Goal: Task Accomplishment & Management: Use online tool/utility

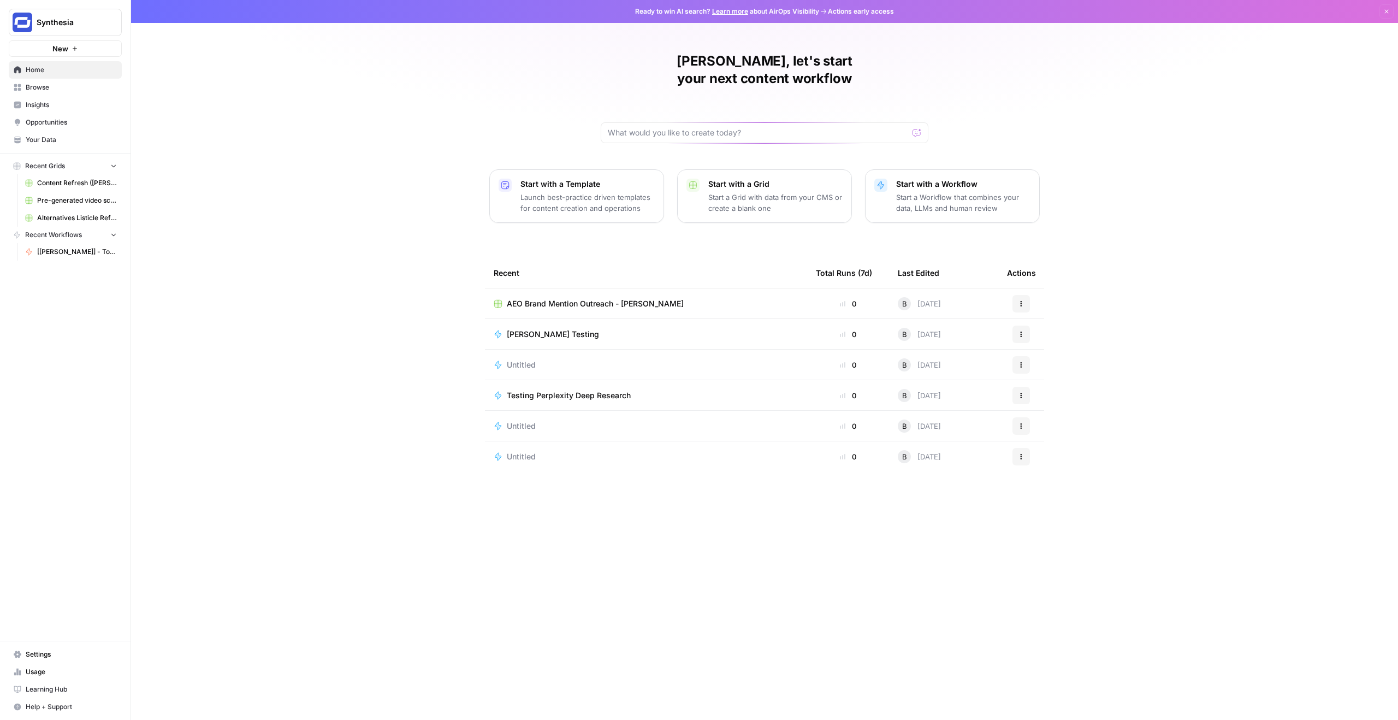
click at [492, 99] on div "Borys, let's start your next content workflow Start with a Template Launch best…" at bounding box center [764, 360] width 1267 height 720
click at [54, 88] on span "Browse" at bounding box center [71, 87] width 91 height 10
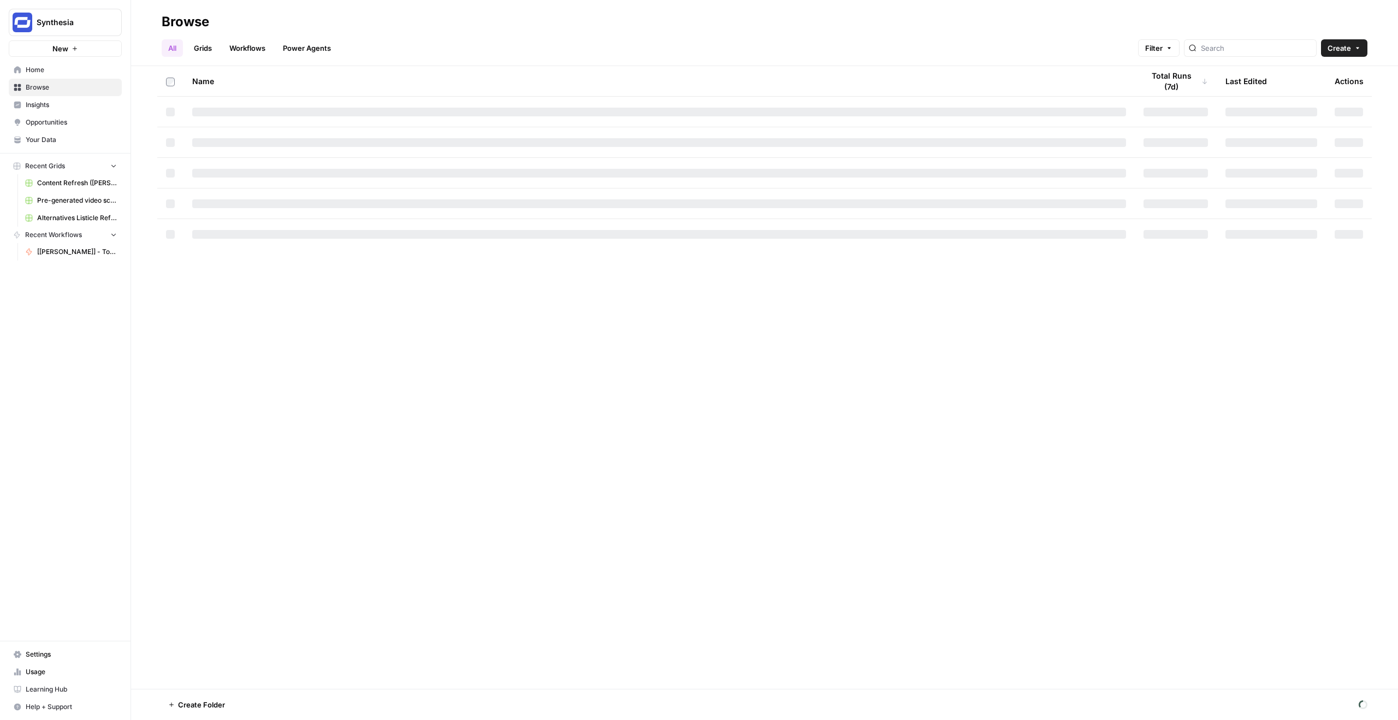
click at [255, 44] on link "Workflows" at bounding box center [247, 47] width 49 height 17
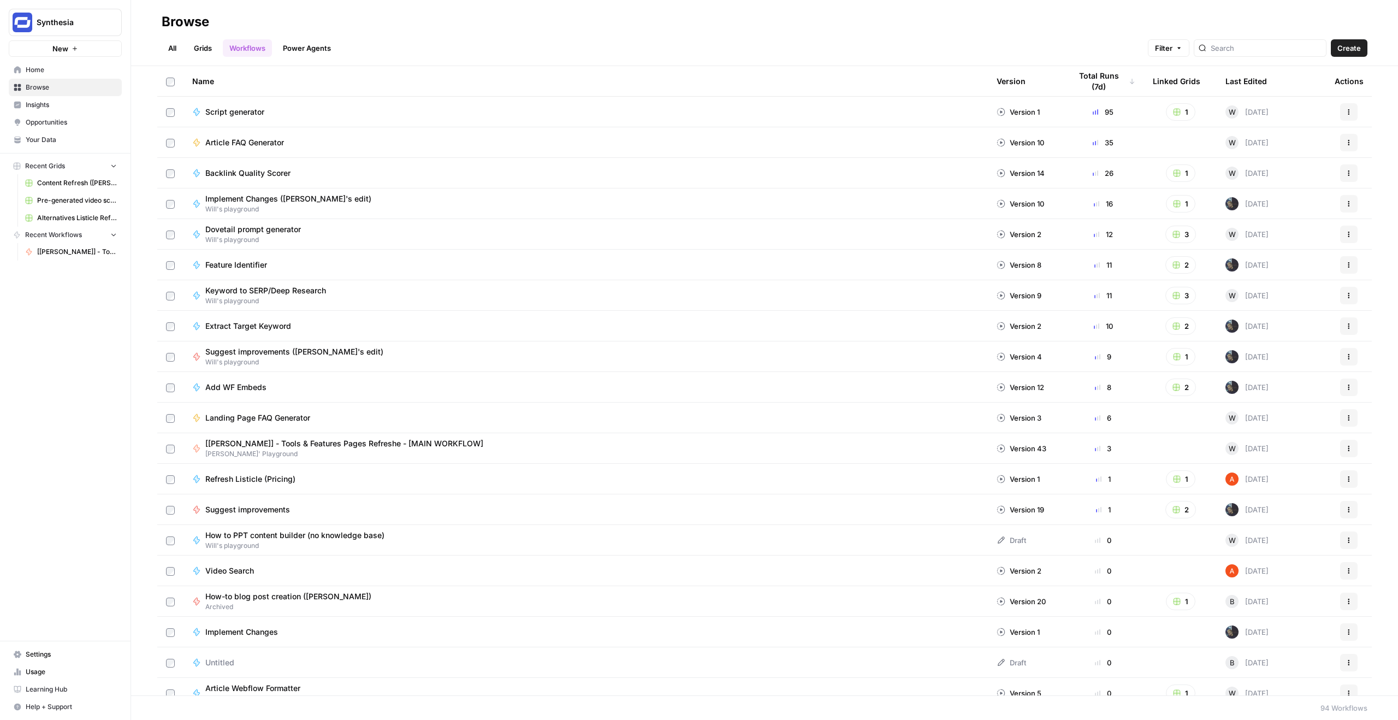
click at [1100, 81] on div "Total Runs (7d)" at bounding box center [1103, 81] width 64 height 30
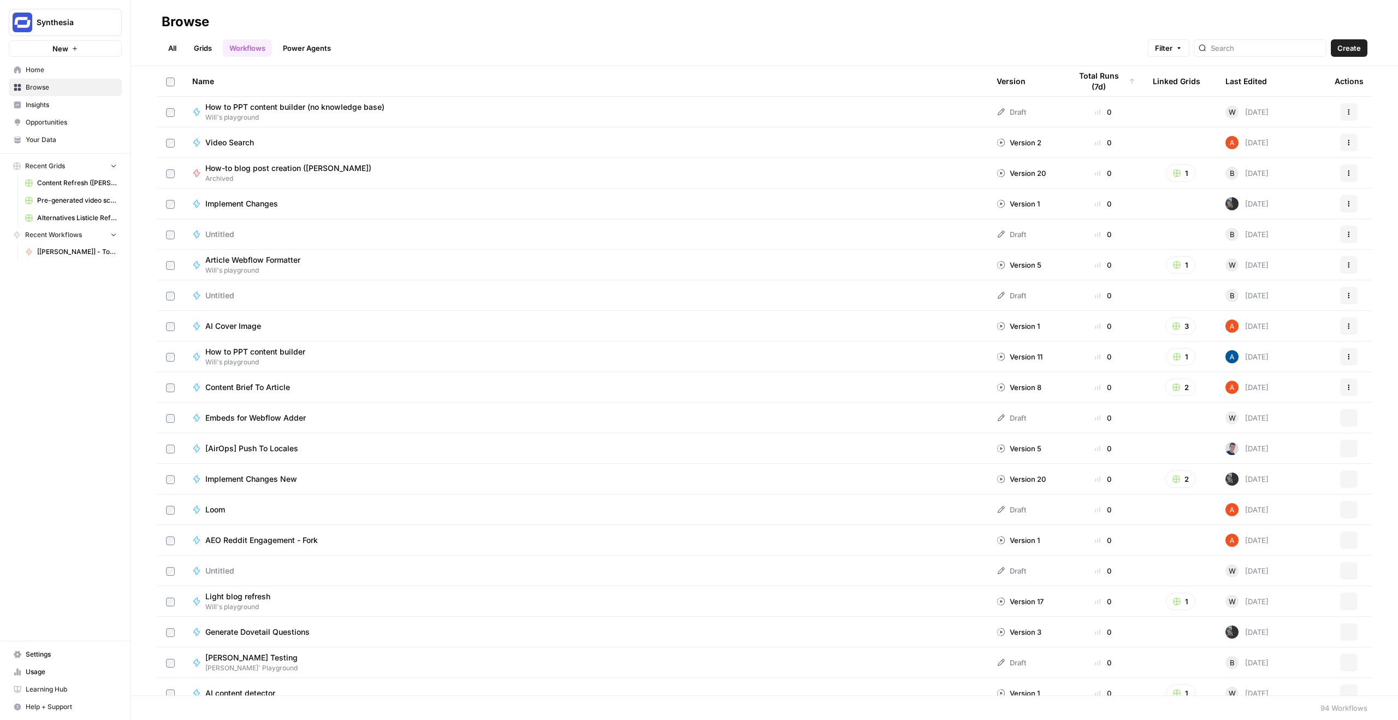
click at [1100, 81] on div "Total Runs (7d)" at bounding box center [1103, 81] width 64 height 30
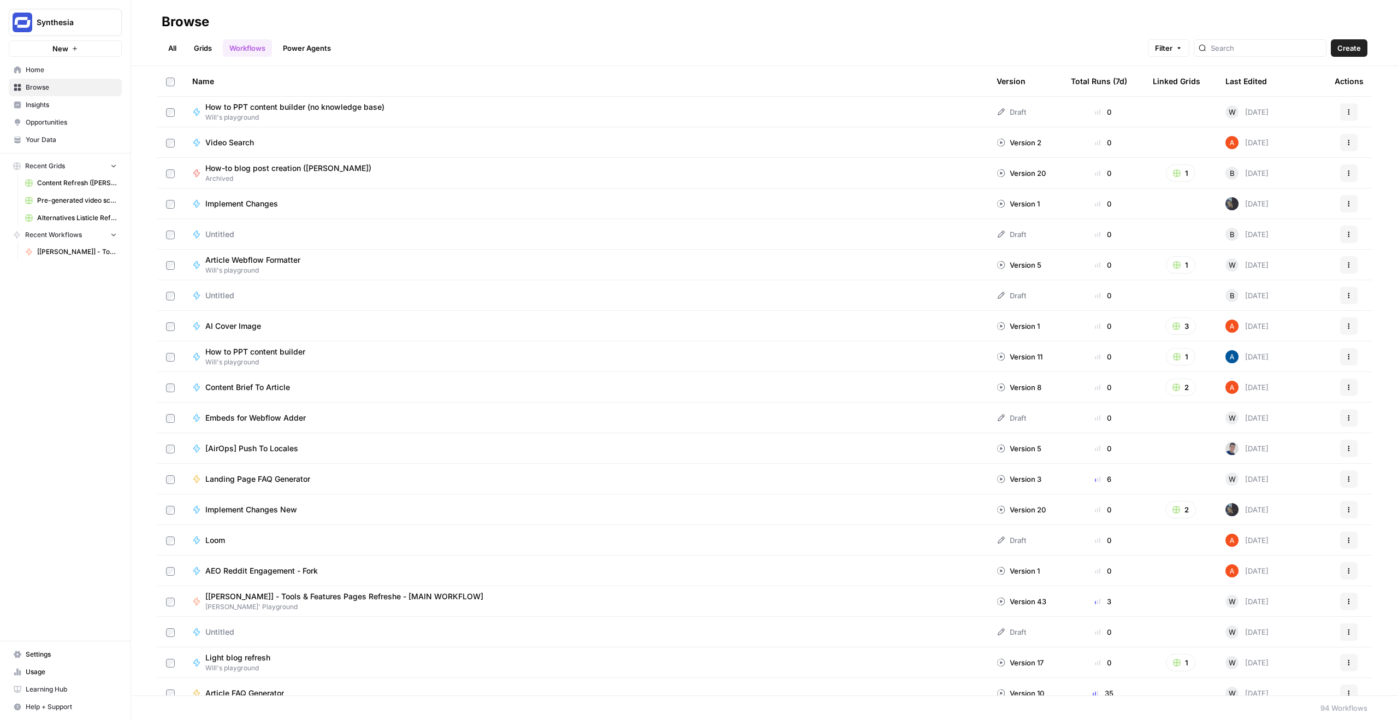
click at [1100, 81] on div "Total Runs (7d)" at bounding box center [1099, 81] width 56 height 30
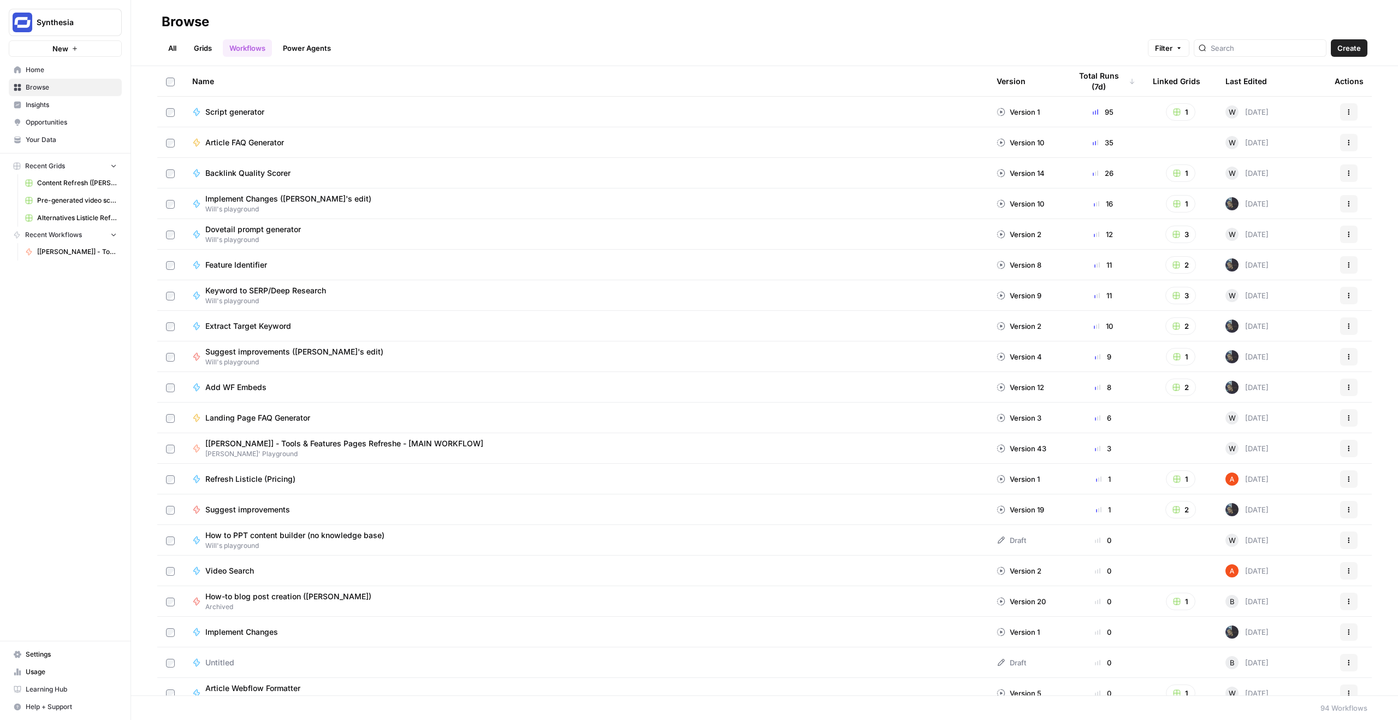
click at [241, 109] on span "Script generator" at bounding box center [234, 112] width 59 height 11
click at [345, 445] on span "[[PERSON_NAME]] - Tools & Features Pages Refreshe - [MAIN WORKFLOW]" at bounding box center [344, 443] width 278 height 11
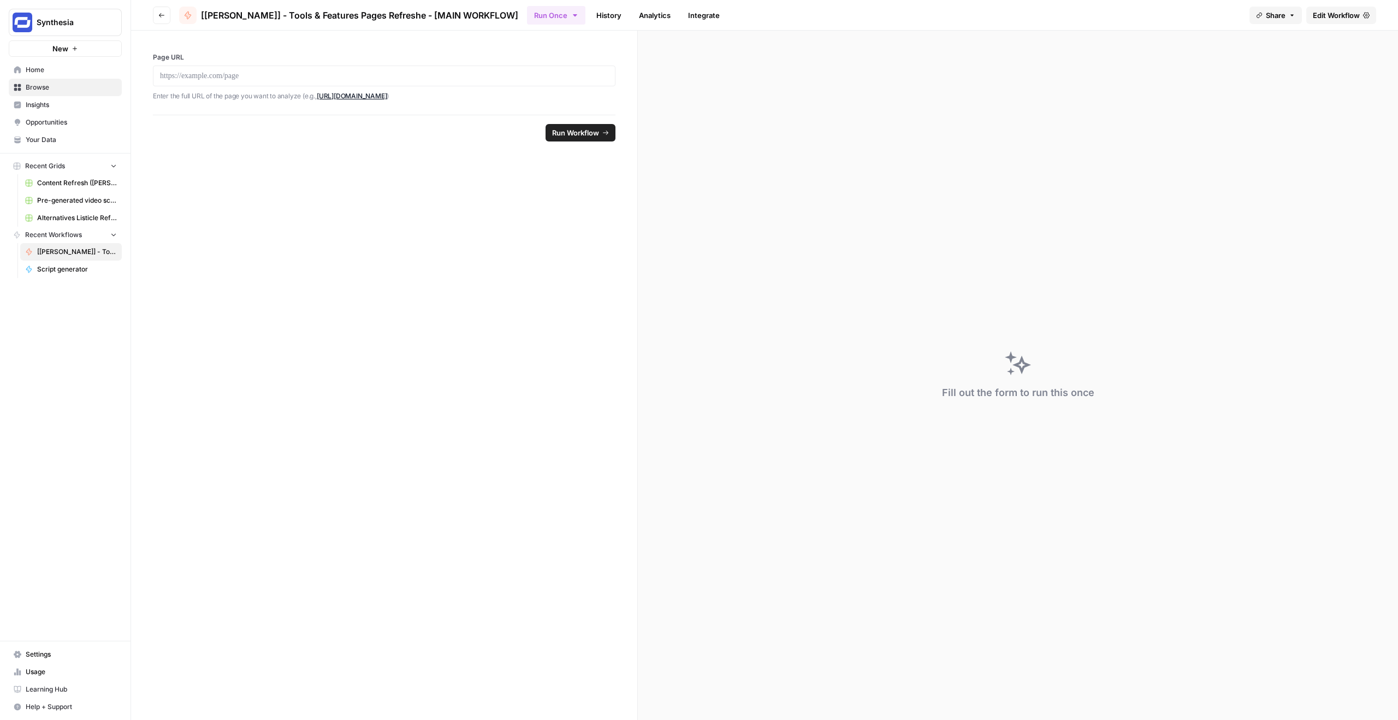
click at [1341, 14] on span "Edit Workflow" at bounding box center [1336, 15] width 47 height 11
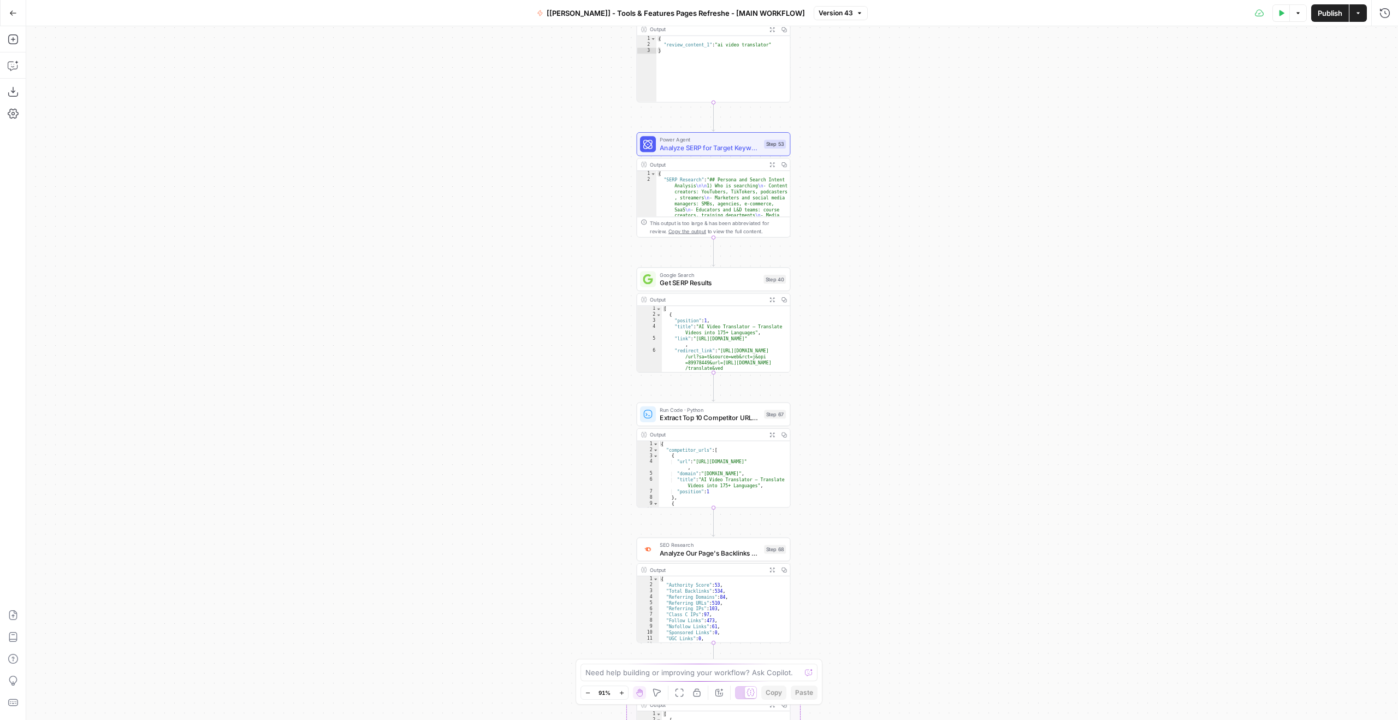
click at [557, 176] on div "Workflow Input Settings Inputs SEO Research Google Search Console Integration S…" at bounding box center [712, 373] width 1372 height 694
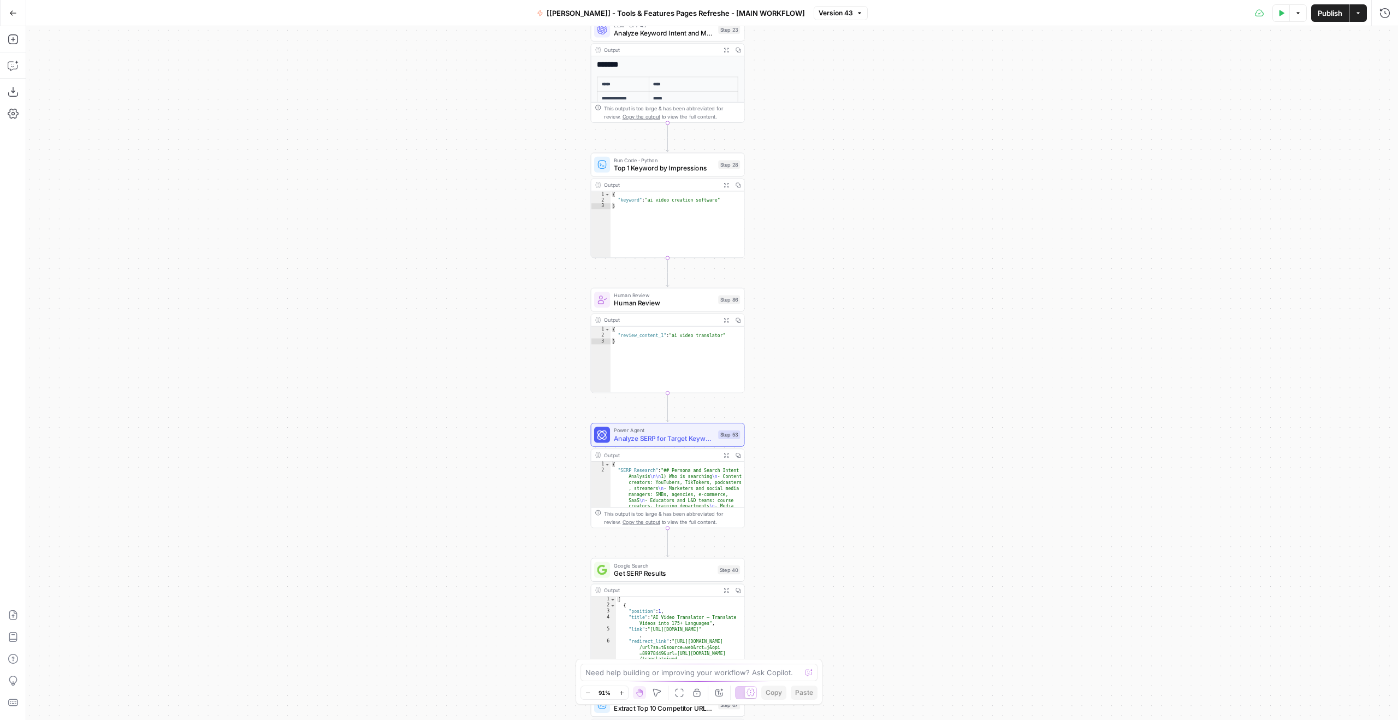
drag, startPoint x: 557, startPoint y: 176, endPoint x: 507, endPoint y: 491, distance: 318.6
click at [507, 491] on div "Workflow Input Settings Inputs SEO Research Google Search Console Integration S…" at bounding box center [712, 373] width 1372 height 694
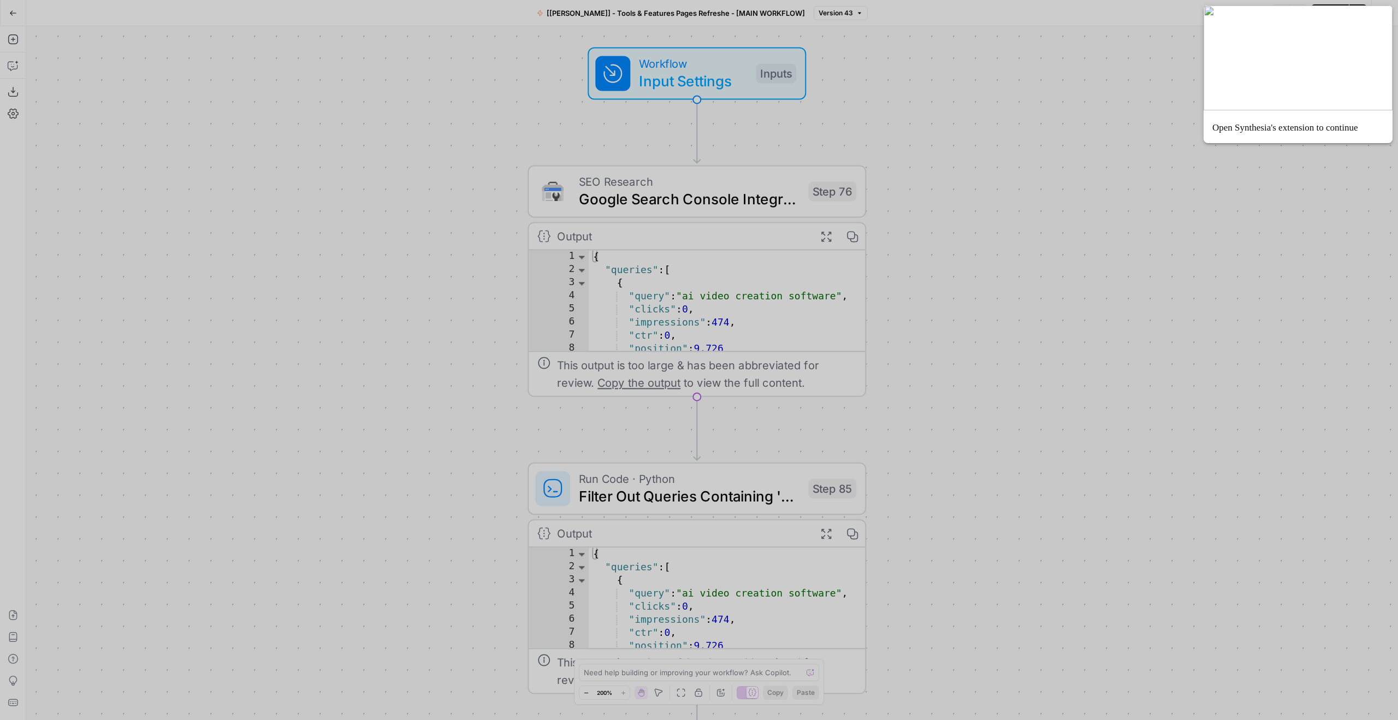
click at [1320, 73] on img "Recording configuration" at bounding box center [1298, 57] width 189 height 105
click at [1299, 51] on img "Recording configuration" at bounding box center [1298, 57] width 189 height 105
click at [1303, 85] on img "Recording configuration" at bounding box center [1298, 57] width 189 height 105
click at [1307, 127] on span "Open Synthesia's extension to continue" at bounding box center [1286, 127] width 146 height 13
click at [1071, 139] on div "Workflow Input Settings Inputs SEO Research Google Search Console Integration S…" at bounding box center [712, 373] width 1372 height 694
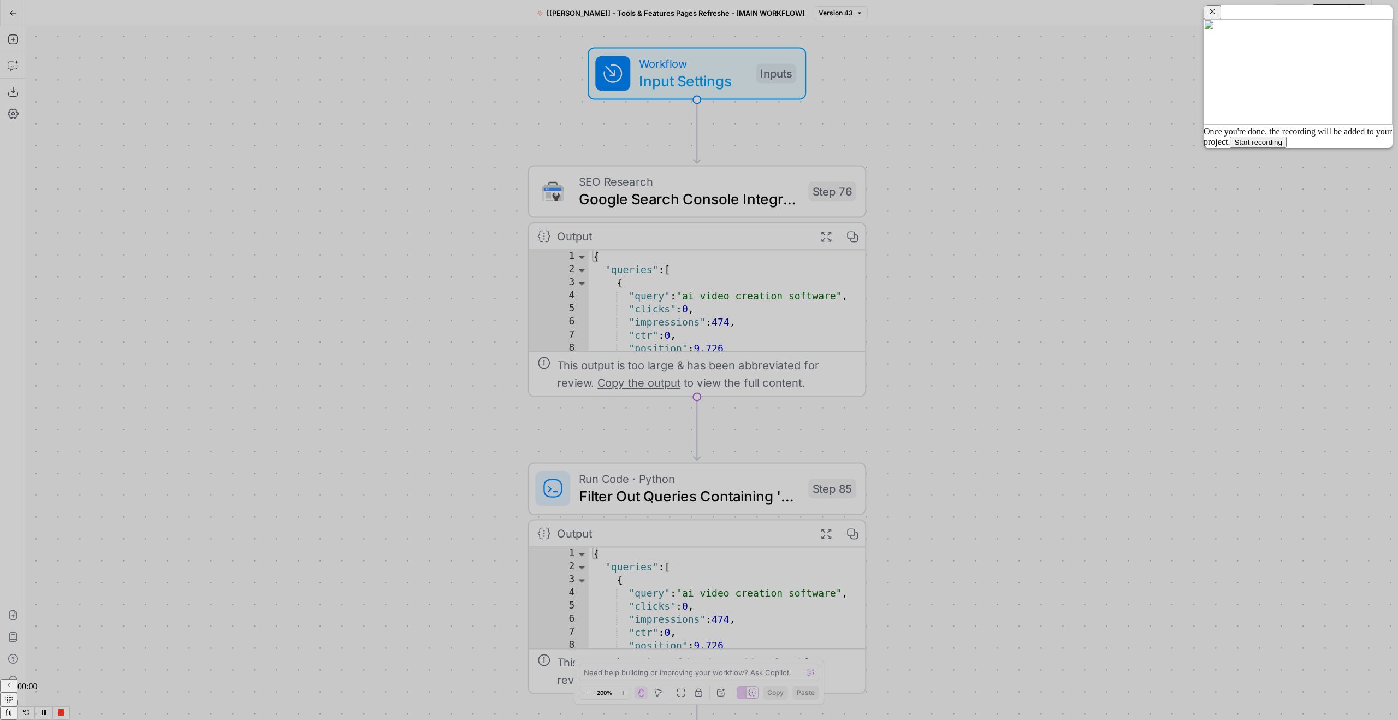
click at [1286, 148] on button "Start recording" at bounding box center [1258, 142] width 56 height 11
